Goal: Complete application form

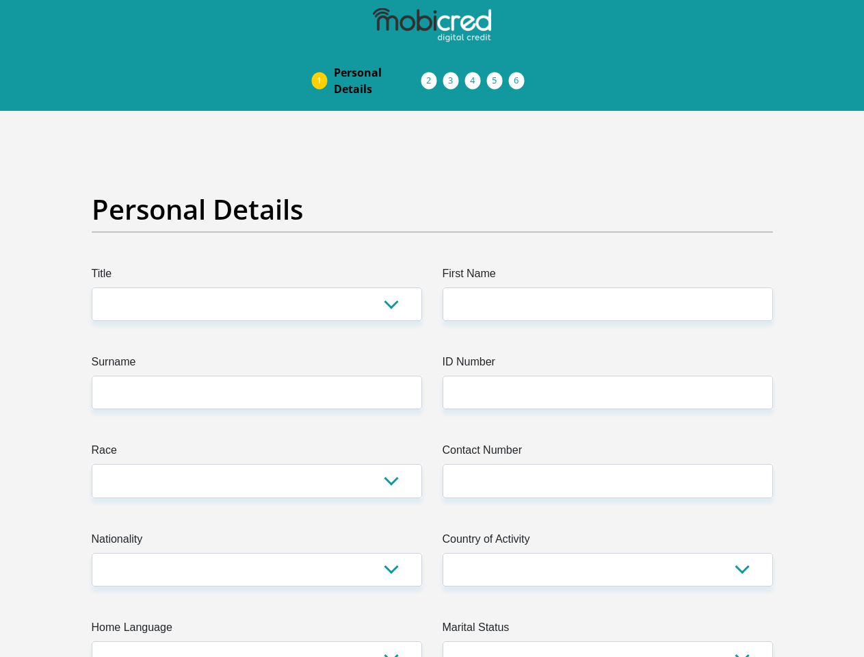
click at [0, 0] on img at bounding box center [0, 0] width 0 height 0
click at [323, 59] on link "Personal Details" at bounding box center [377, 81] width 109 height 44
click at [432, 75] on link "Acceptance of Services" at bounding box center [443, 80] width 22 height 11
click at [0, 0] on span "Documents" at bounding box center [0, 0] width 0 height 0
click at [498, 75] on link "Debicheck Mandate" at bounding box center [487, 80] width 22 height 11
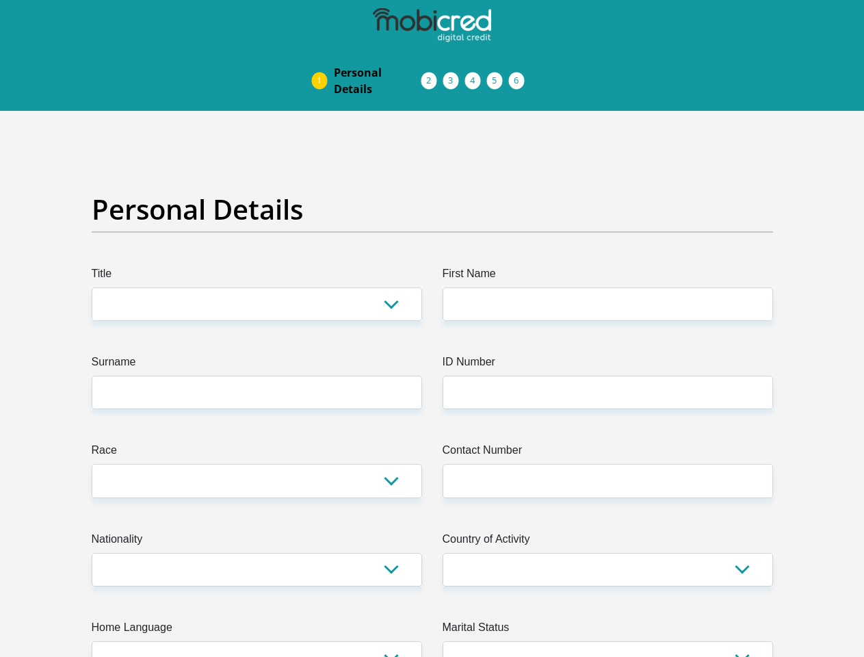
click at [520, 75] on link "Curata Authentication" at bounding box center [509, 80] width 22 height 11
click at [542, 75] on link "Pre Agreement Signoff" at bounding box center [531, 80] width 22 height 11
